Goal: Task Accomplishment & Management: Use online tool/utility

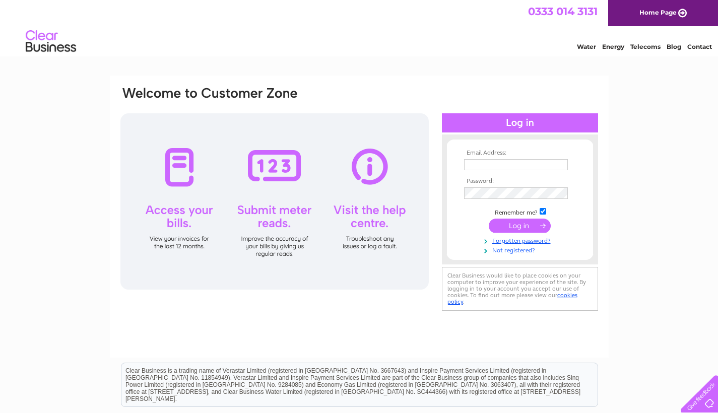
type input "office@positivepathscic.com"
click at [506, 226] on input "submit" at bounding box center [520, 227] width 62 height 14
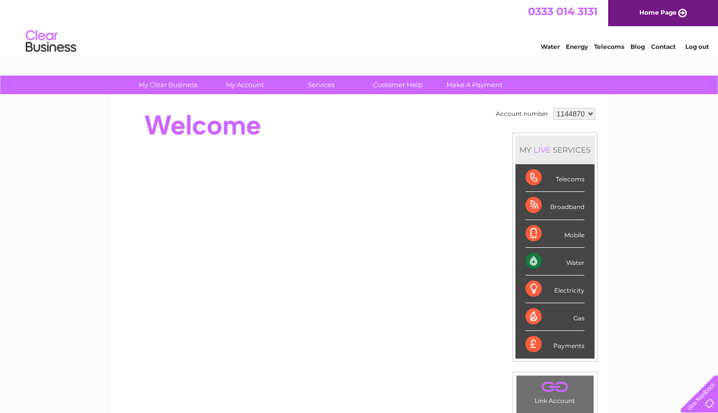
click at [572, 266] on div "Water" at bounding box center [555, 262] width 59 height 28
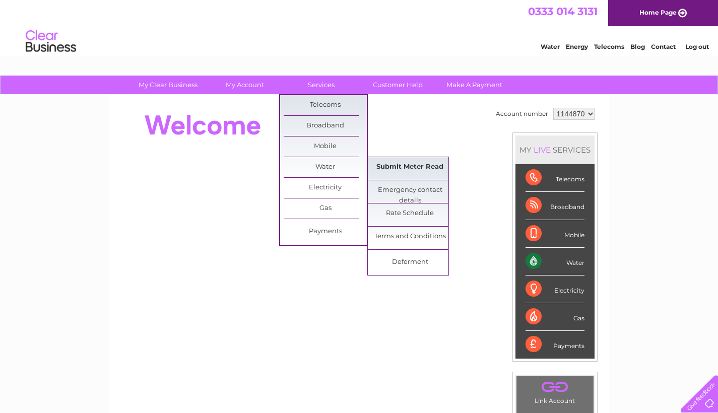
click at [391, 170] on link "Submit Meter Read" at bounding box center [409, 167] width 83 height 20
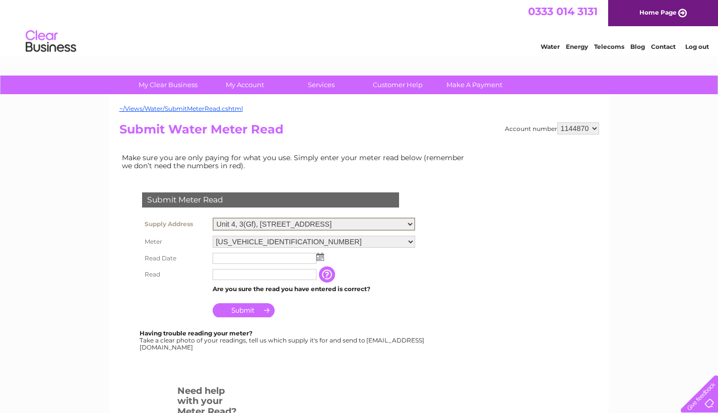
select select "561438"
click at [314, 242] on select "06ELSTER17M049597" at bounding box center [314, 242] width 203 height 12
click at [272, 260] on input "text" at bounding box center [265, 258] width 105 height 12
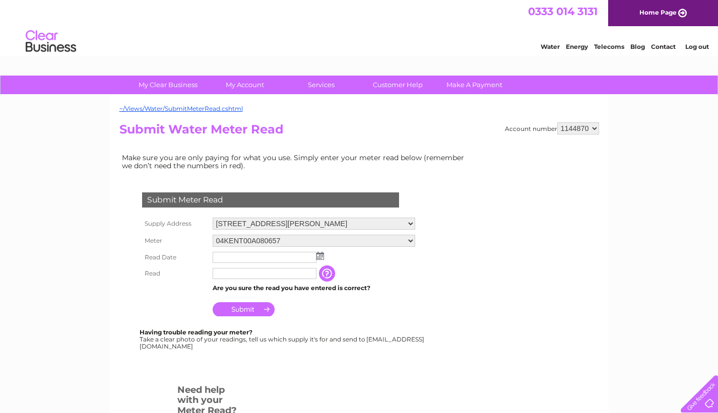
click at [320, 255] on img at bounding box center [321, 256] width 8 height 8
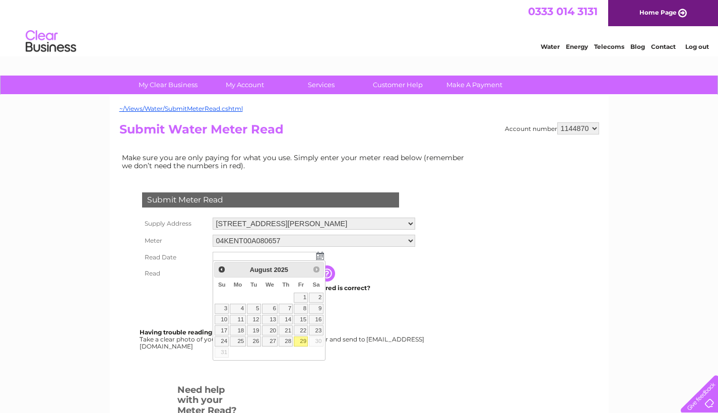
click at [300, 342] on link "29" at bounding box center [301, 342] width 14 height 10
type input "2025/08/29"
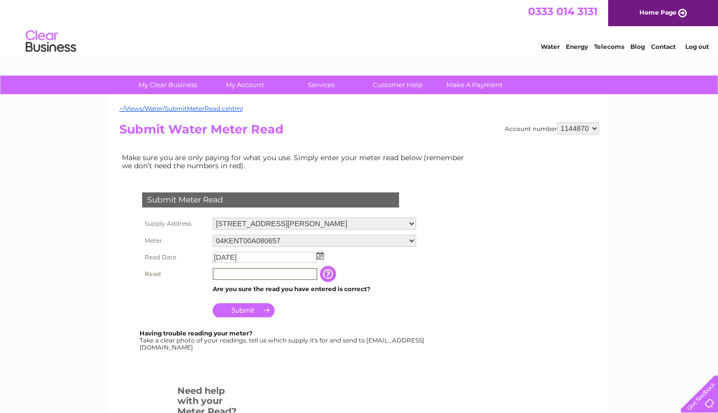
click at [229, 274] on input "text" at bounding box center [265, 274] width 105 height 12
click at [236, 272] on input "0163" at bounding box center [265, 274] width 105 height 12
drag, startPoint x: 267, startPoint y: 272, endPoint x: 207, endPoint y: 274, distance: 60.5
click at [207, 274] on tr "Read 0163 The reading you have just taken from your water meter. Our records in…" at bounding box center [279, 274] width 279 height 17
type input "0163"
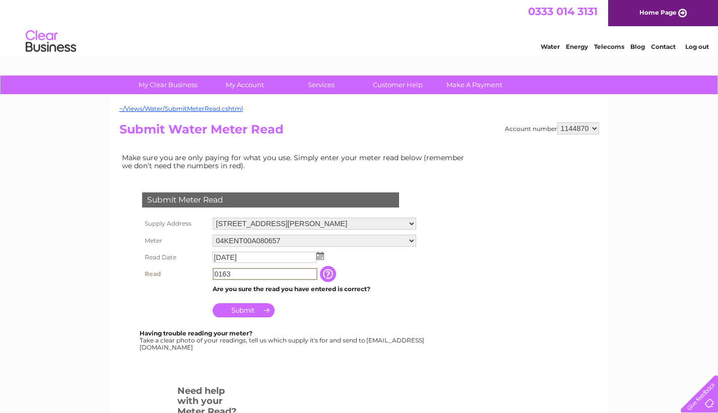
click at [331, 266] on input "button" at bounding box center [329, 274] width 18 height 16
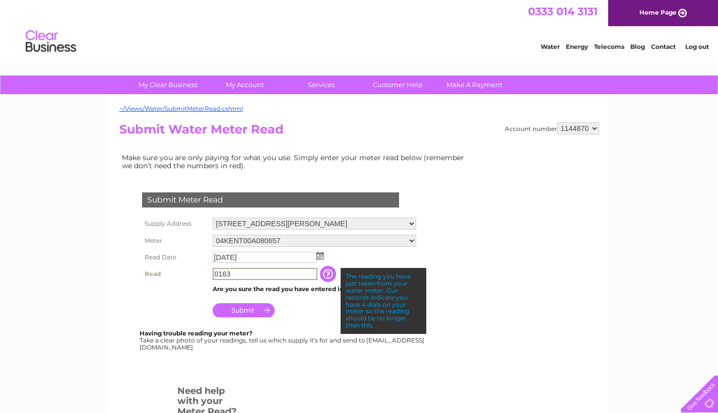
drag, startPoint x: 252, startPoint y: 271, endPoint x: 204, endPoint y: 273, distance: 48.4
click at [204, 273] on tr "Read 0163 The reading you have just taken from your water meter. Our records in…" at bounding box center [279, 274] width 279 height 17
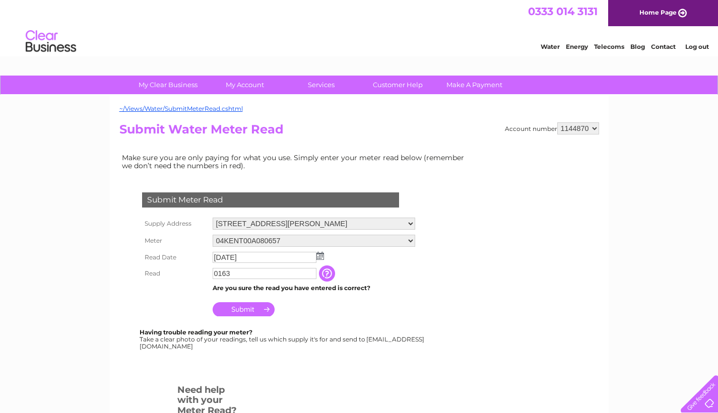
click at [204, 273] on th "Read" at bounding box center [175, 274] width 71 height 16
click at [224, 271] on input "0163" at bounding box center [265, 273] width 104 height 11
click at [224, 271] on input "0163" at bounding box center [265, 274] width 105 height 12
click at [328, 273] on input "button" at bounding box center [328, 274] width 18 height 16
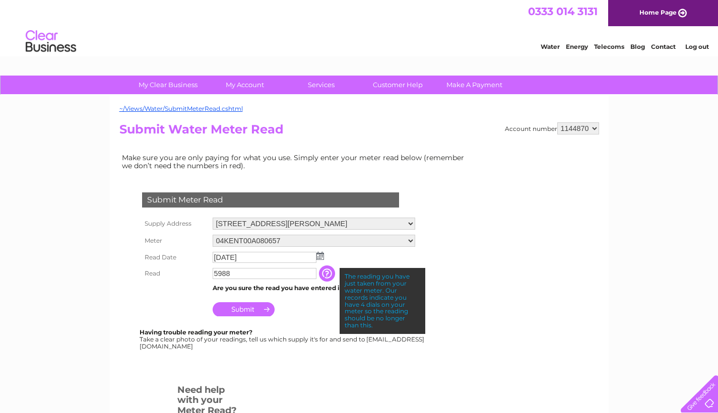
click at [310, 316] on td "Submit" at bounding box center [314, 307] width 208 height 24
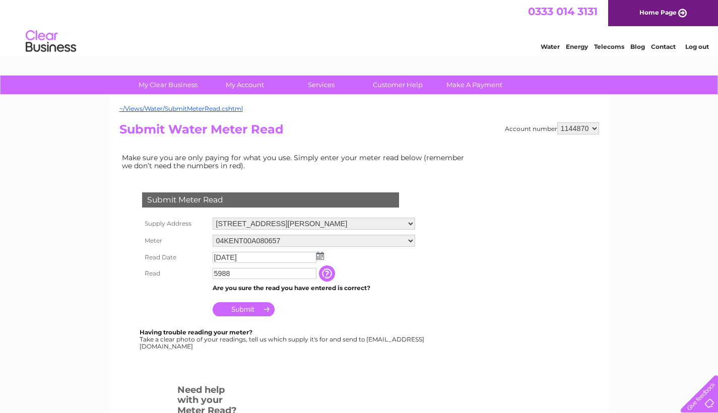
click at [338, 288] on td "Are you sure the read you have entered is correct?" at bounding box center [314, 288] width 208 height 13
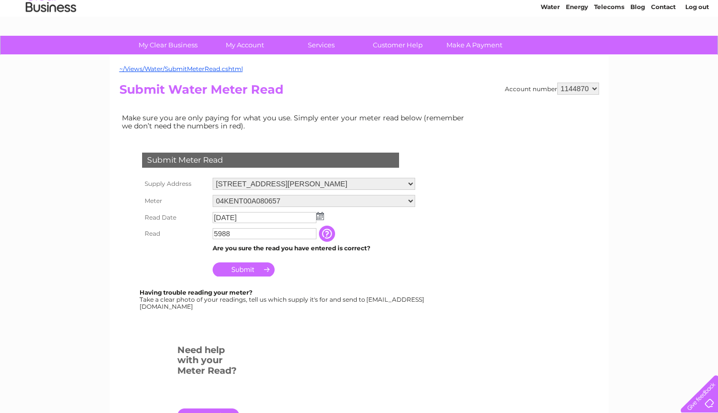
scroll to position [136, 0]
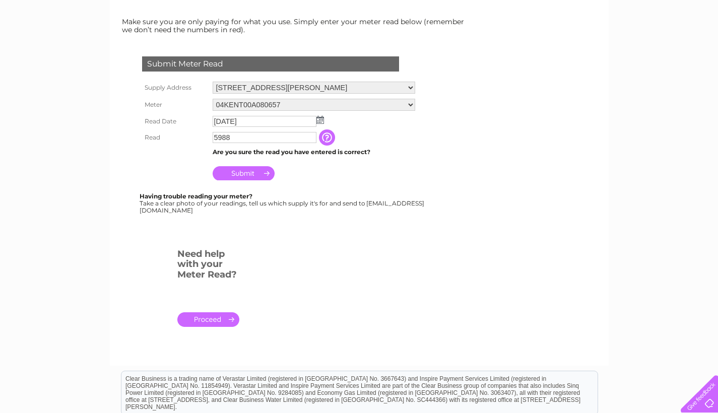
click at [236, 172] on input "Submit" at bounding box center [244, 173] width 62 height 14
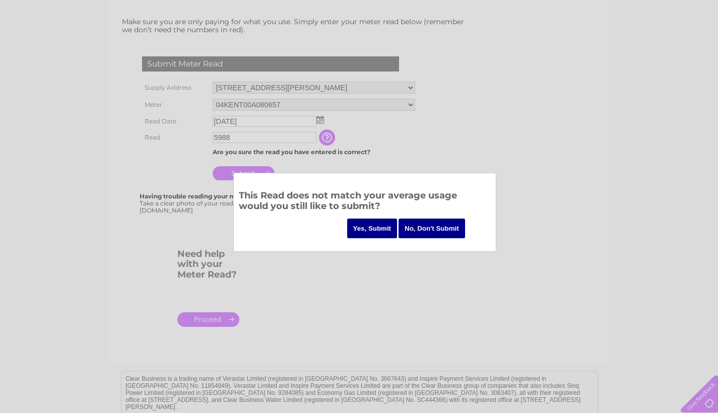
click at [429, 227] on input "No, Don't Submit" at bounding box center [432, 229] width 67 height 20
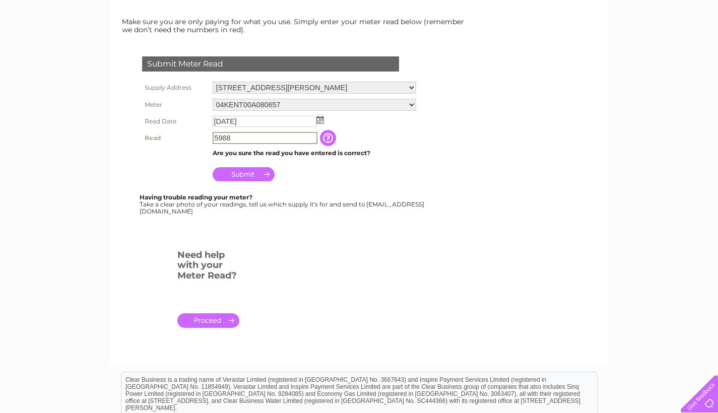
click at [242, 132] on input "5988" at bounding box center [265, 138] width 105 height 12
drag, startPoint x: 237, startPoint y: 135, endPoint x: 208, endPoint y: 137, distance: 29.3
click at [208, 137] on tr "Read 5988 The reading you have just taken from your water meter. Our records in…" at bounding box center [279, 138] width 279 height 17
click at [232, 139] on input "5988" at bounding box center [265, 138] width 105 height 12
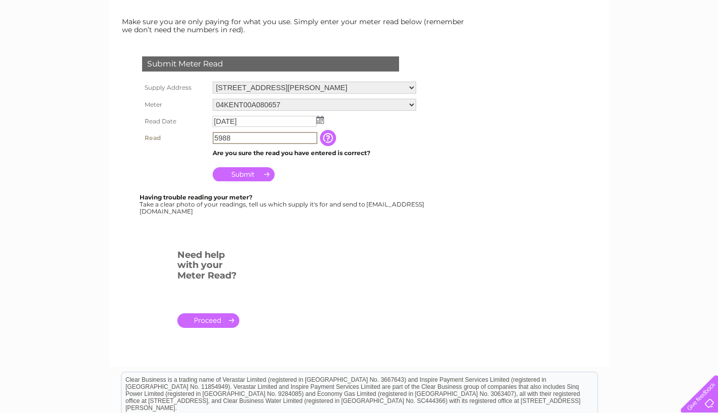
click at [232, 139] on input "5988" at bounding box center [265, 138] width 105 height 12
type input "0163"
click at [240, 171] on input "Submit" at bounding box center [244, 174] width 62 height 14
